Goal: Task Accomplishment & Management: Use online tool/utility

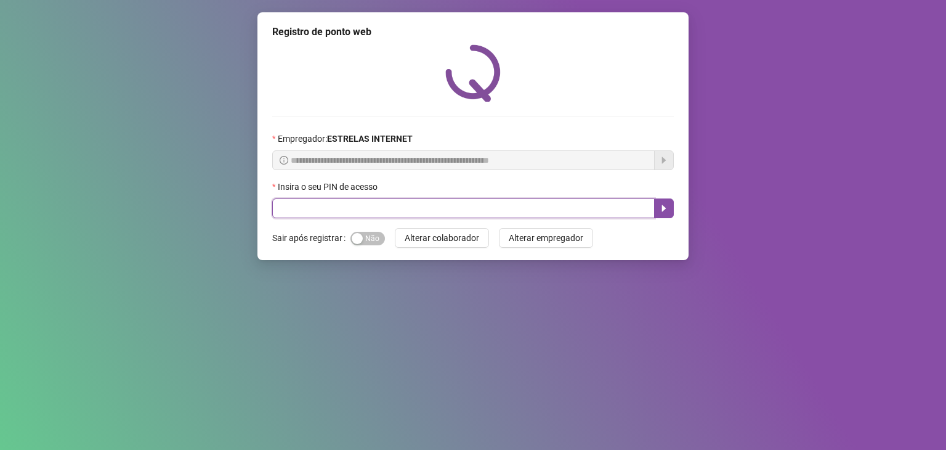
click at [423, 208] on input "text" at bounding box center [463, 208] width 383 height 20
type input "*****"
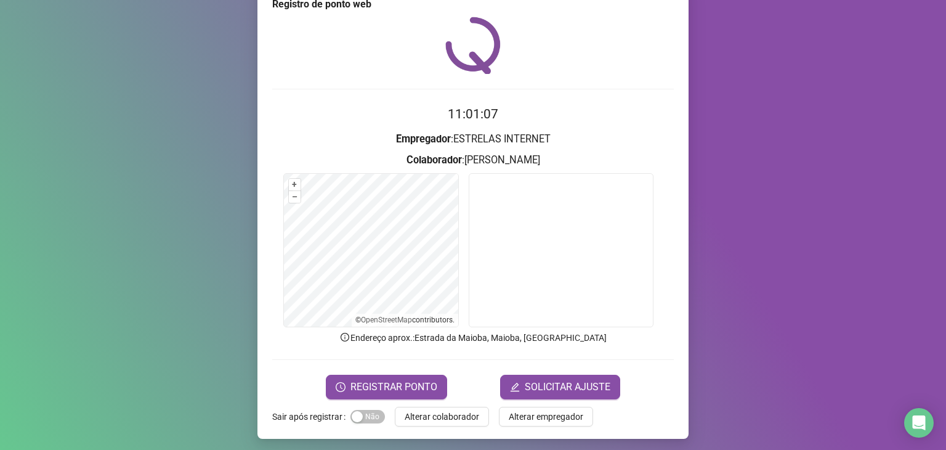
scroll to position [30, 0]
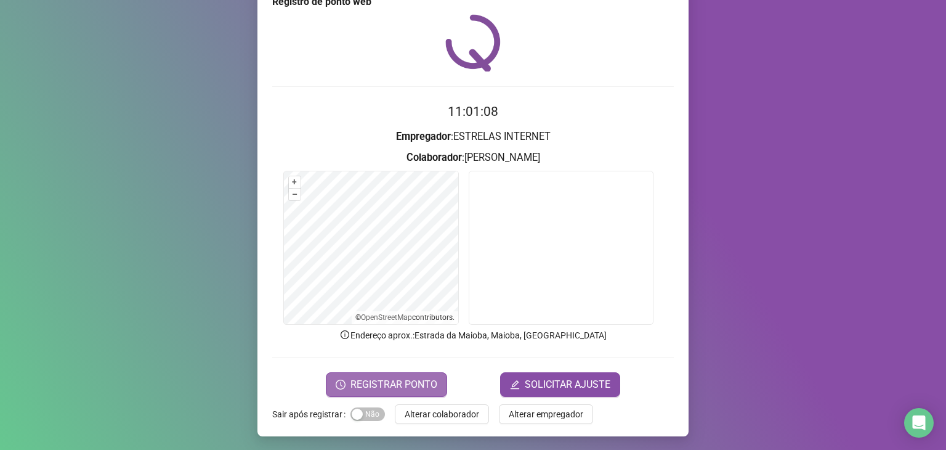
click at [367, 377] on span "REGISTRAR PONTO" at bounding box center [394, 384] width 87 height 15
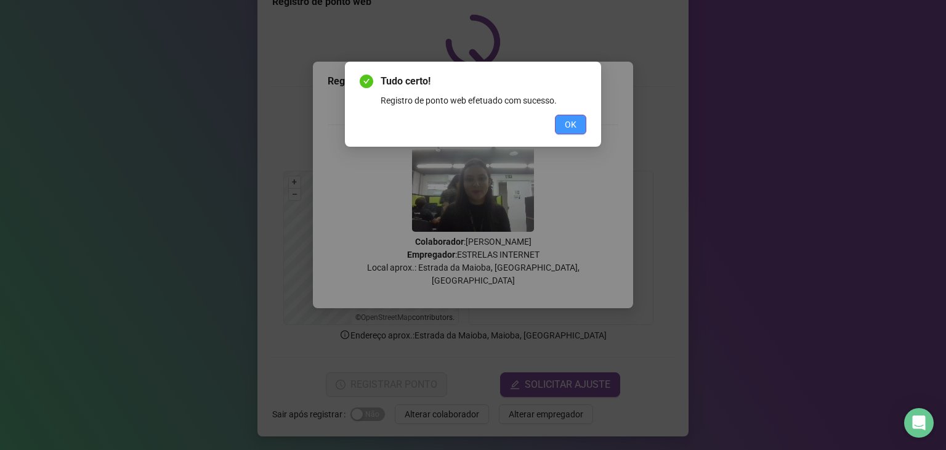
click at [571, 121] on span "OK" at bounding box center [571, 125] width 12 height 14
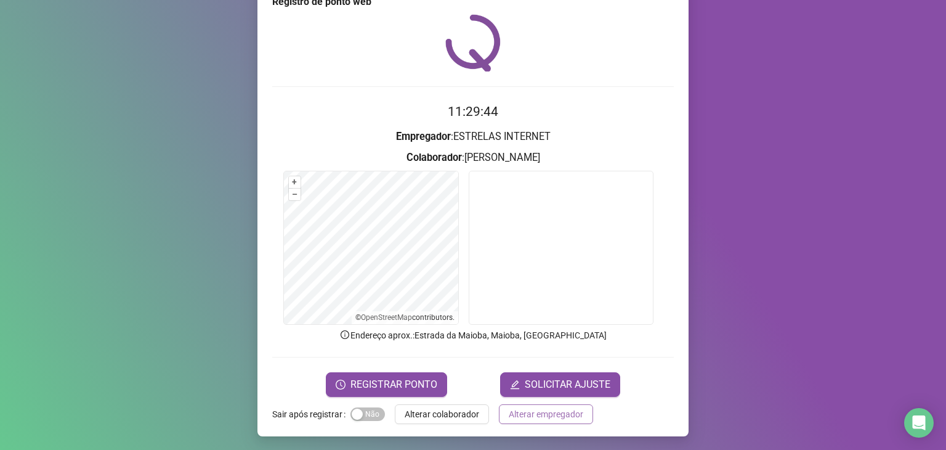
click at [537, 412] on span "Alterar empregador" at bounding box center [546, 414] width 75 height 14
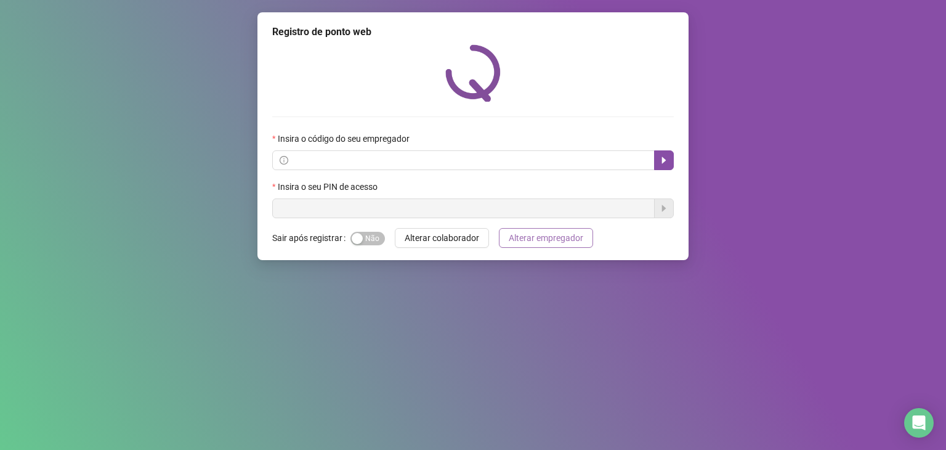
scroll to position [0, 0]
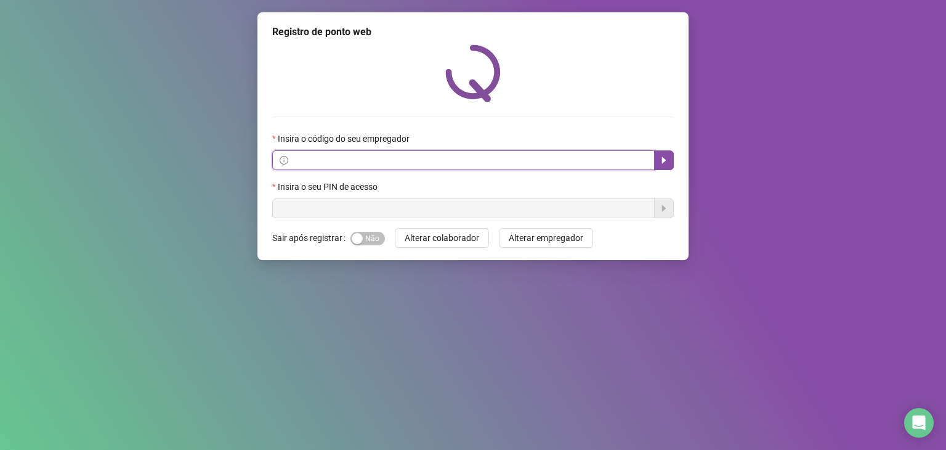
click at [598, 163] on input "text" at bounding box center [469, 160] width 357 height 14
click at [656, 163] on button "button" at bounding box center [664, 160] width 20 height 20
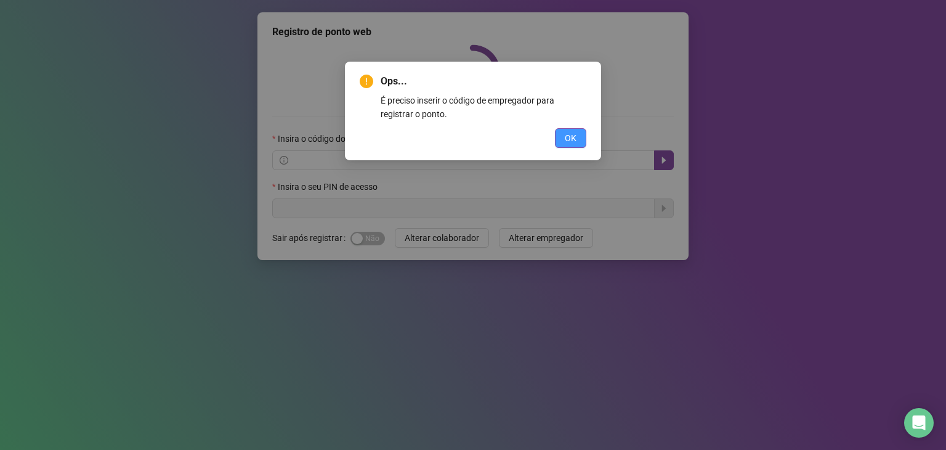
click at [559, 142] on button "OK" at bounding box center [570, 138] width 31 height 20
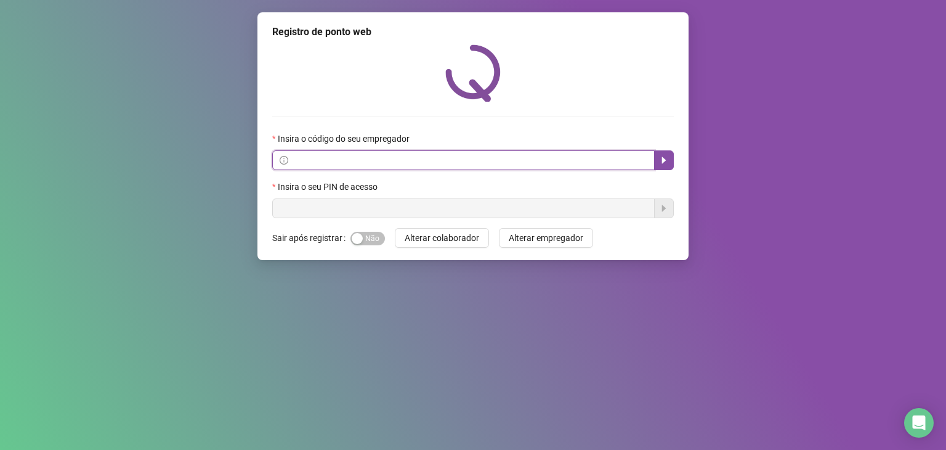
click at [389, 161] on input "text" at bounding box center [469, 160] width 357 height 14
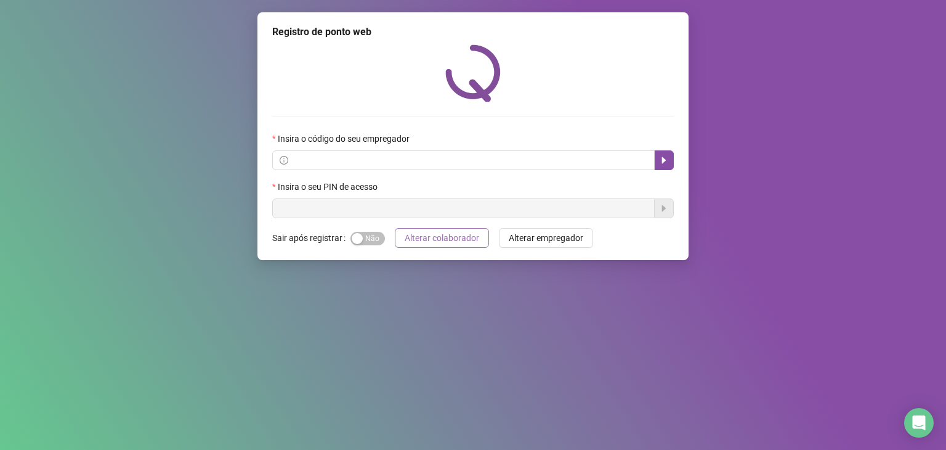
click at [441, 240] on span "Alterar colaborador" at bounding box center [442, 238] width 75 height 14
click at [660, 156] on icon "caret-right" at bounding box center [664, 160] width 10 height 10
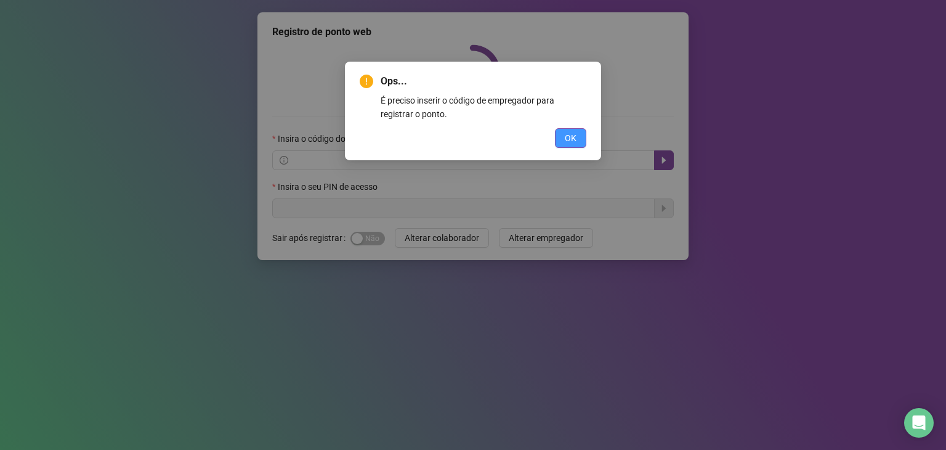
click at [568, 136] on span "OK" at bounding box center [571, 138] width 12 height 14
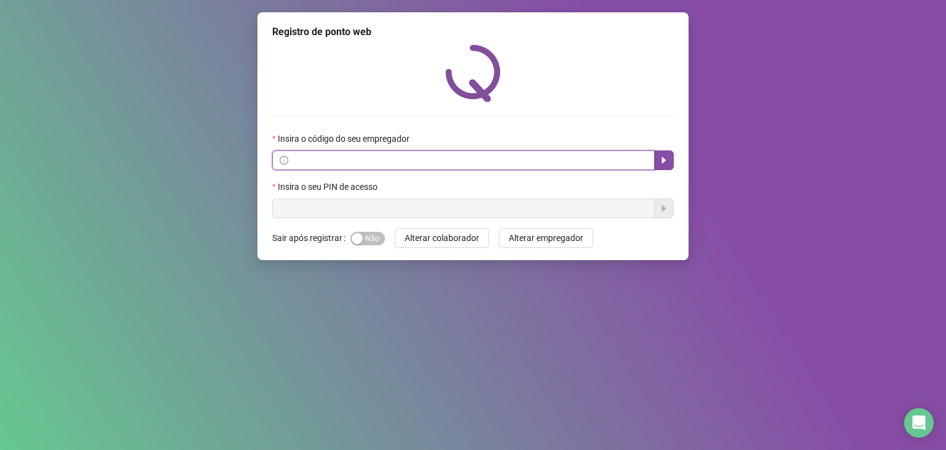
click at [409, 160] on input "text" at bounding box center [469, 160] width 357 height 14
type input "*****"
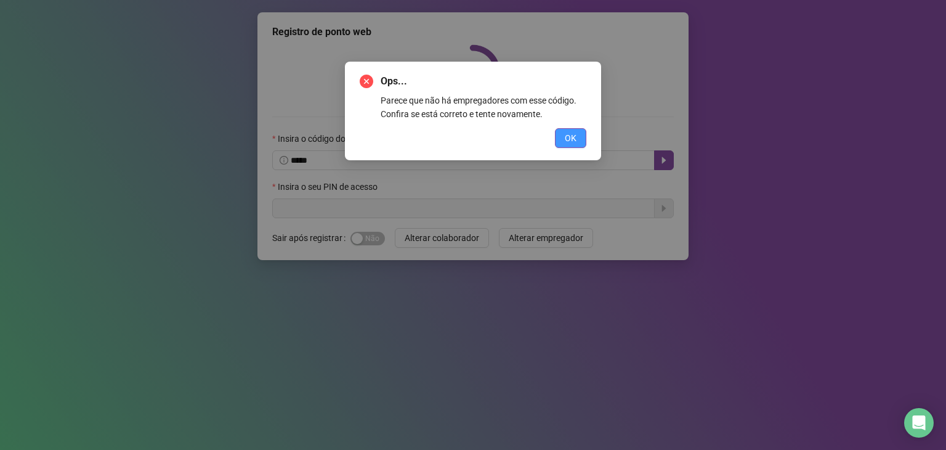
click at [569, 137] on span "OK" at bounding box center [571, 138] width 12 height 14
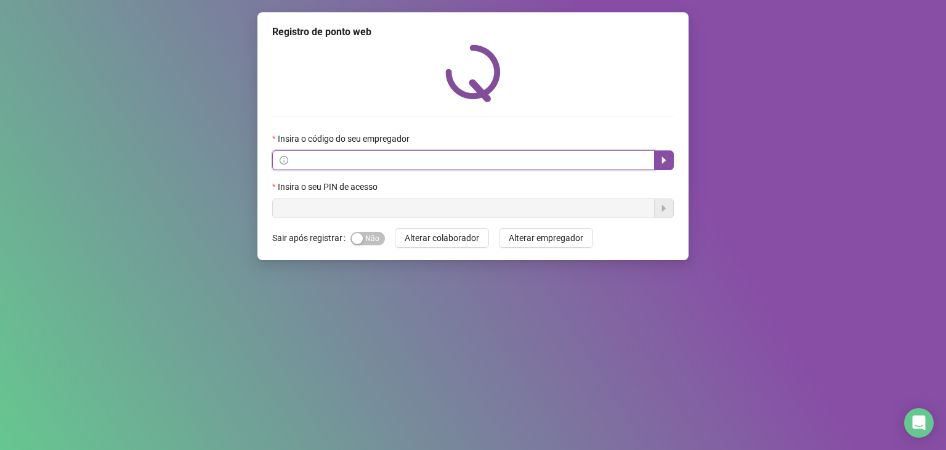
click at [441, 160] on input "text" at bounding box center [469, 160] width 357 height 14
click at [673, 163] on button "button" at bounding box center [664, 160] width 20 height 20
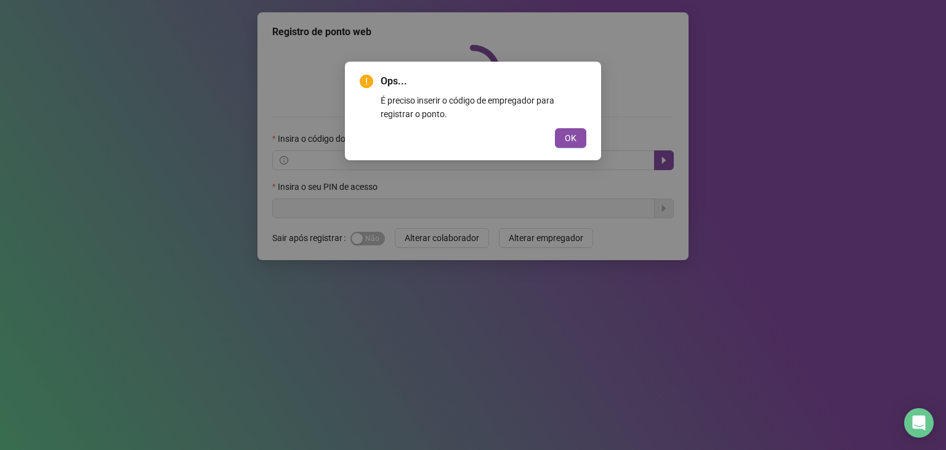
click at [376, 132] on div "OK" at bounding box center [473, 138] width 227 height 20
click at [286, 151] on div "Ops... É preciso inserir o código de empregador para registrar o ponto. OK" at bounding box center [473, 225] width 946 height 450
click at [572, 131] on span "OK" at bounding box center [571, 138] width 12 height 14
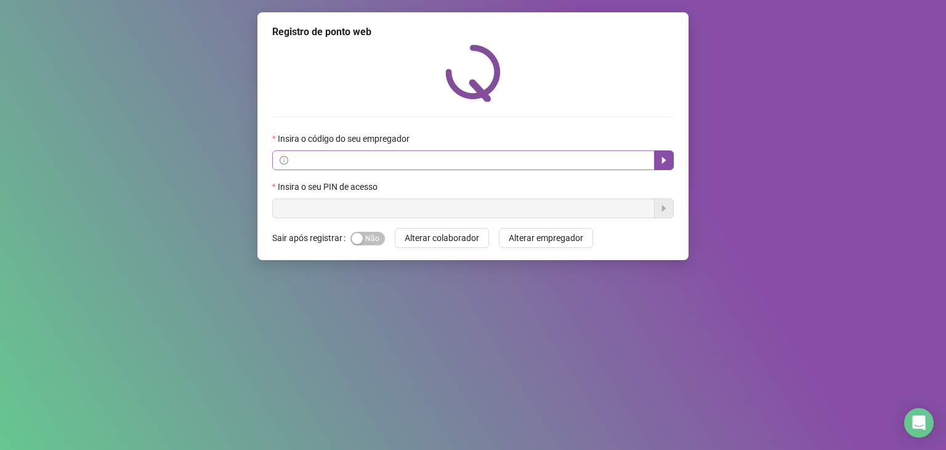
click at [277, 163] on span at bounding box center [463, 160] width 383 height 20
click at [286, 156] on span at bounding box center [284, 160] width 9 height 14
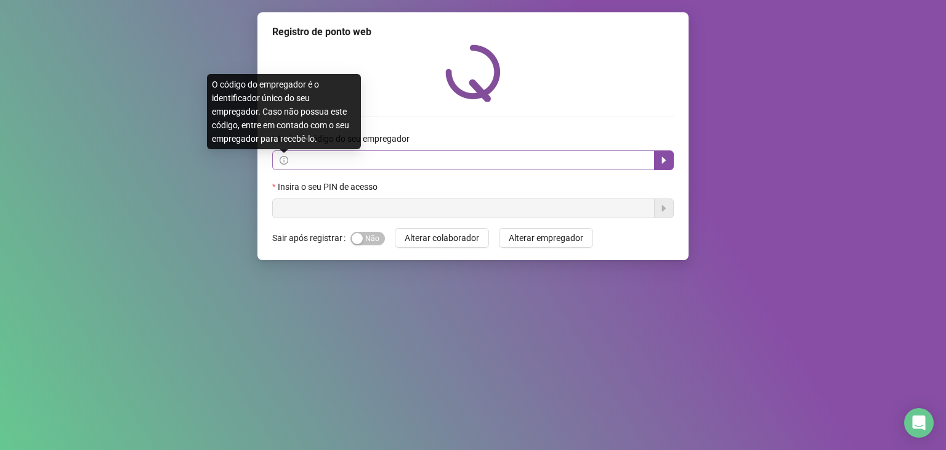
click at [283, 159] on icon "info-circle" at bounding box center [283, 160] width 1 height 4
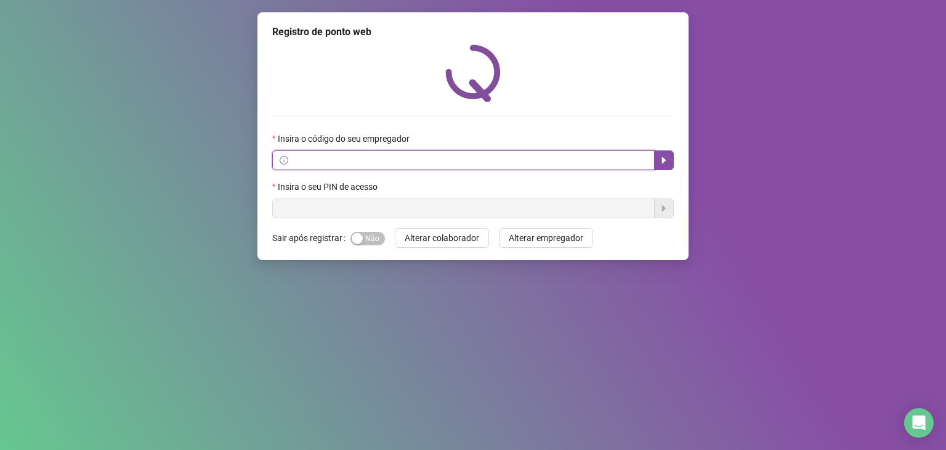
click at [350, 165] on input "text" at bounding box center [469, 160] width 357 height 14
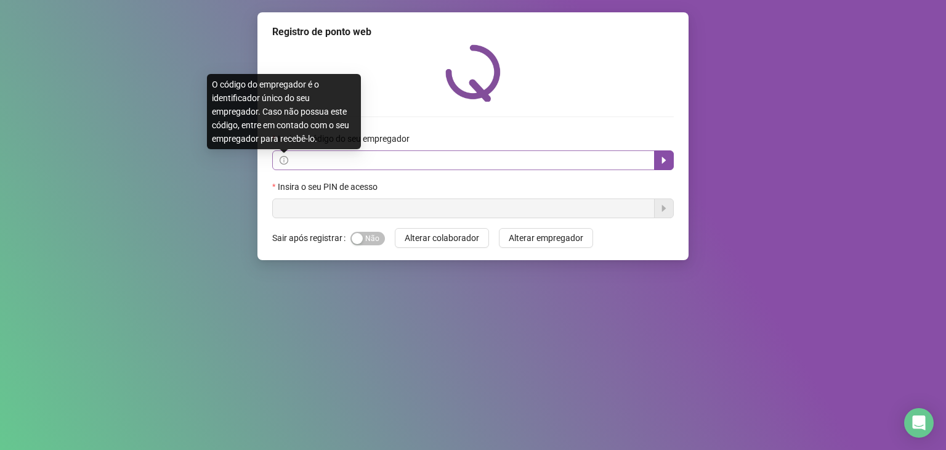
click at [280, 158] on icon "info-circle" at bounding box center [284, 160] width 9 height 9
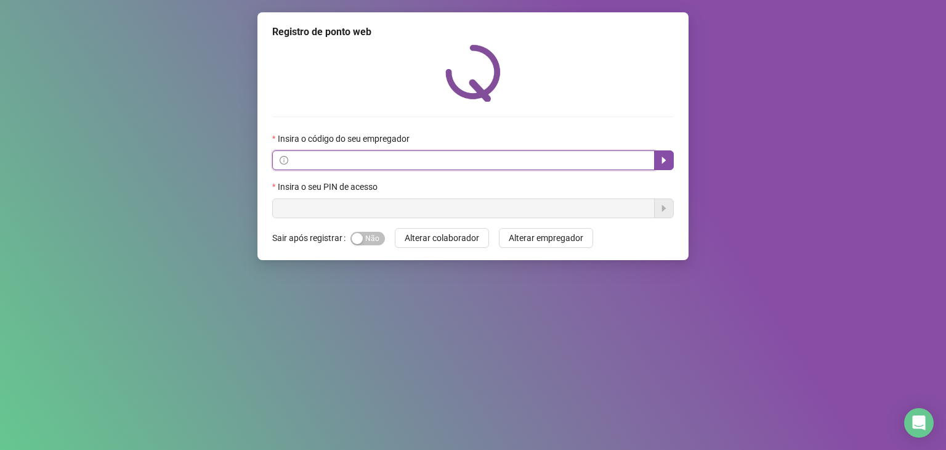
click at [385, 161] on input "text" at bounding box center [469, 160] width 357 height 14
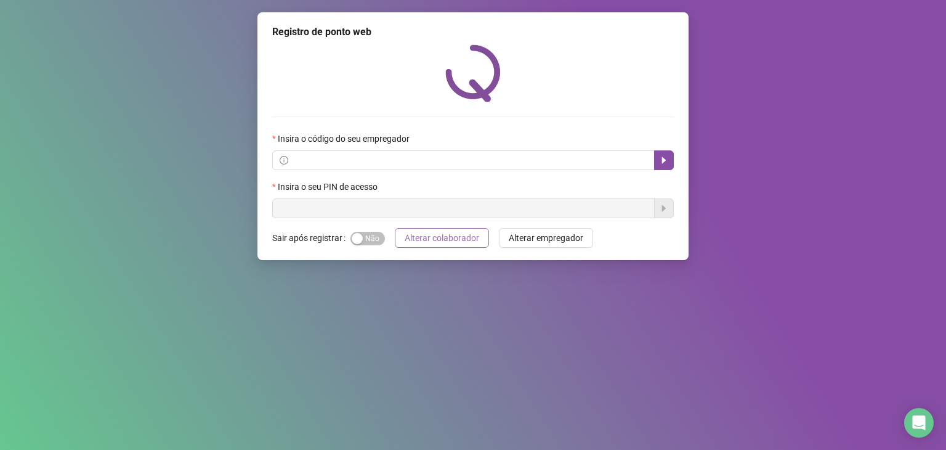
click at [441, 243] on span "Alterar colaborador" at bounding box center [442, 238] width 75 height 14
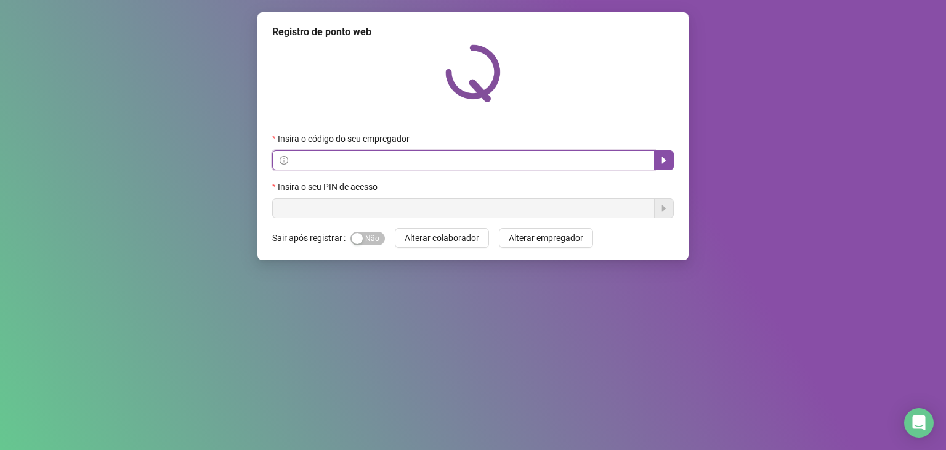
click at [332, 159] on input "text" at bounding box center [469, 160] width 357 height 14
click at [660, 160] on icon "caret-right" at bounding box center [664, 160] width 10 height 10
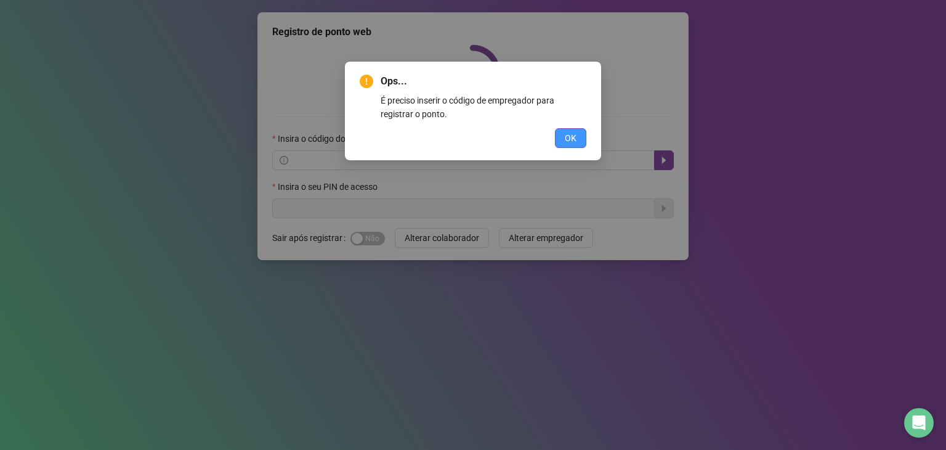
click at [578, 144] on button "OK" at bounding box center [570, 138] width 31 height 20
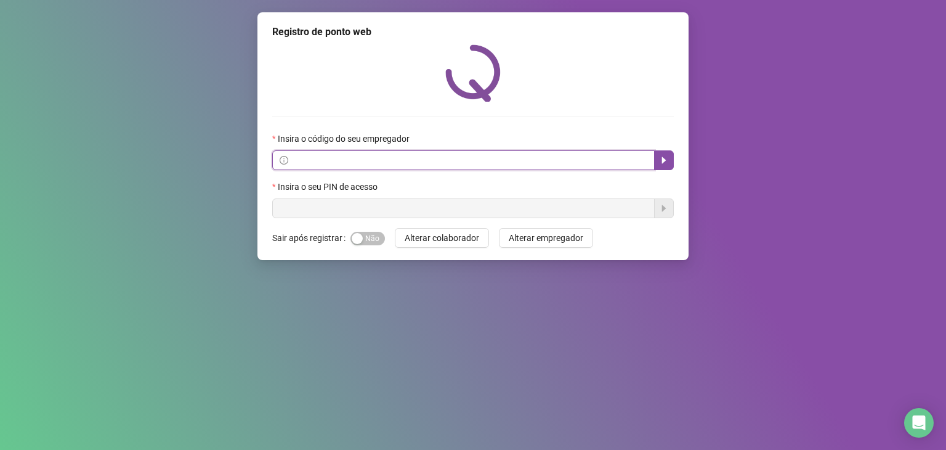
click at [384, 158] on input "text" at bounding box center [469, 160] width 357 height 14
click at [482, 164] on input "text" at bounding box center [469, 160] width 357 height 14
paste input "**********"
type input "**********"
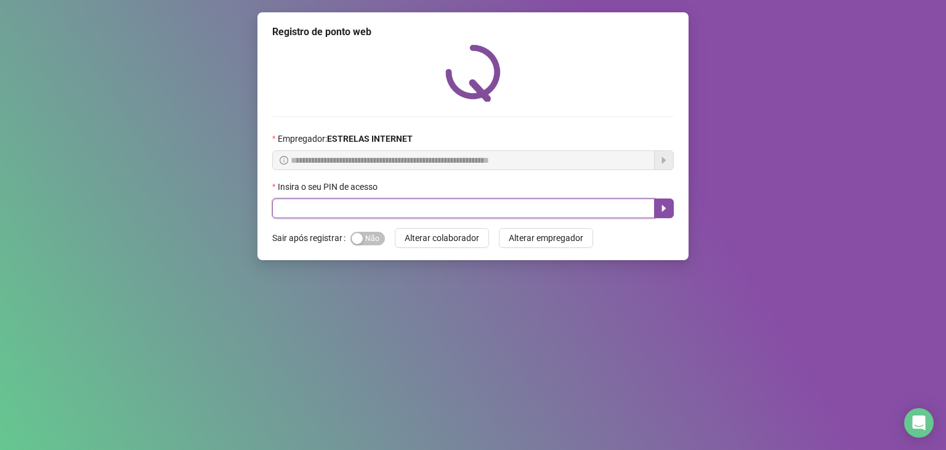
click at [570, 214] on input "text" at bounding box center [463, 208] width 383 height 20
type input "*****"
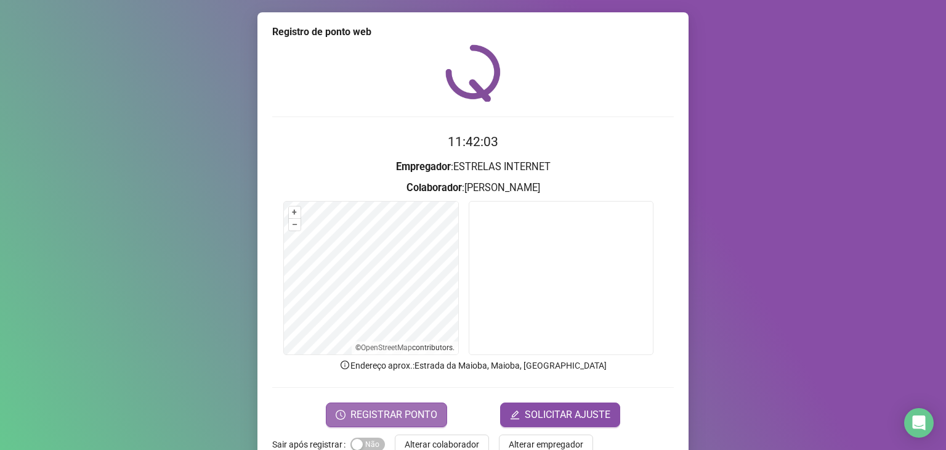
click at [401, 412] on span "REGISTRAR PONTO" at bounding box center [394, 414] width 87 height 15
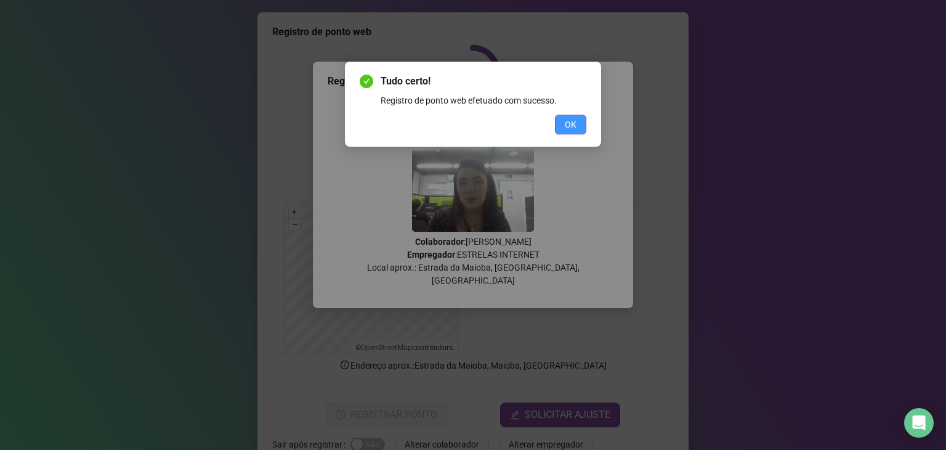
click at [572, 126] on span "OK" at bounding box center [571, 125] width 12 height 14
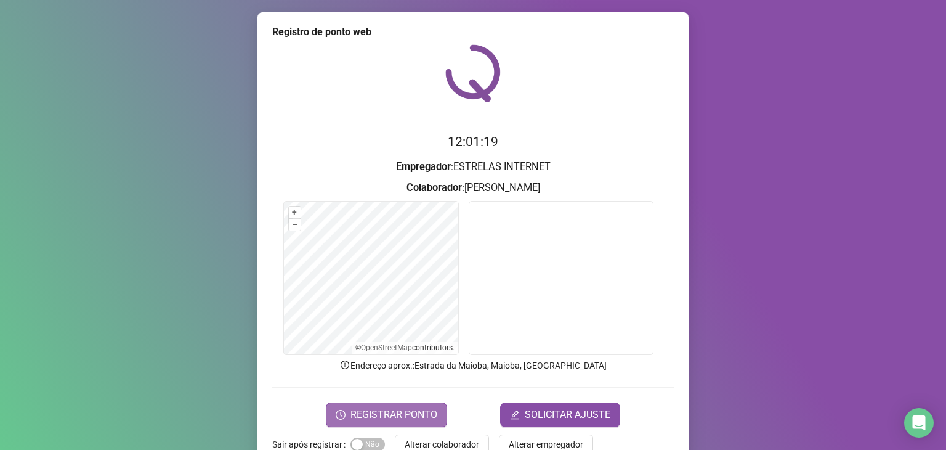
click at [412, 410] on span "REGISTRAR PONTO" at bounding box center [394, 414] width 87 height 15
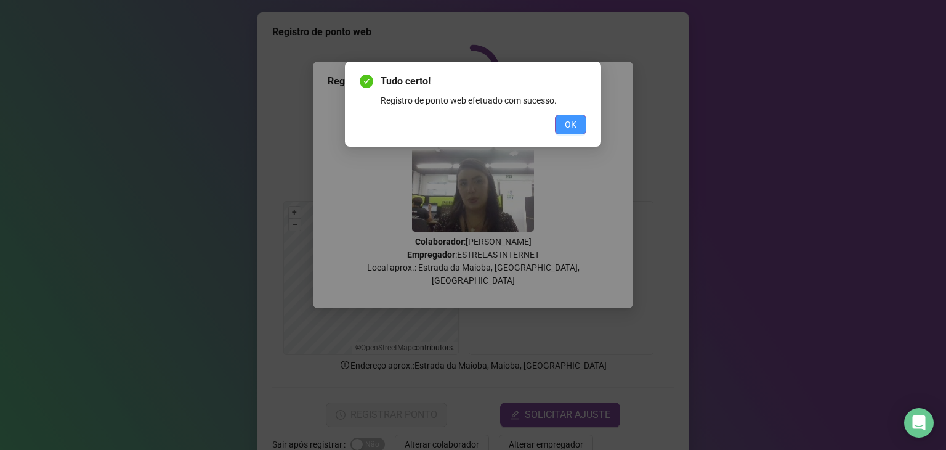
click at [576, 122] on span "OK" at bounding box center [571, 125] width 12 height 14
